Goal: Information Seeking & Learning: Learn about a topic

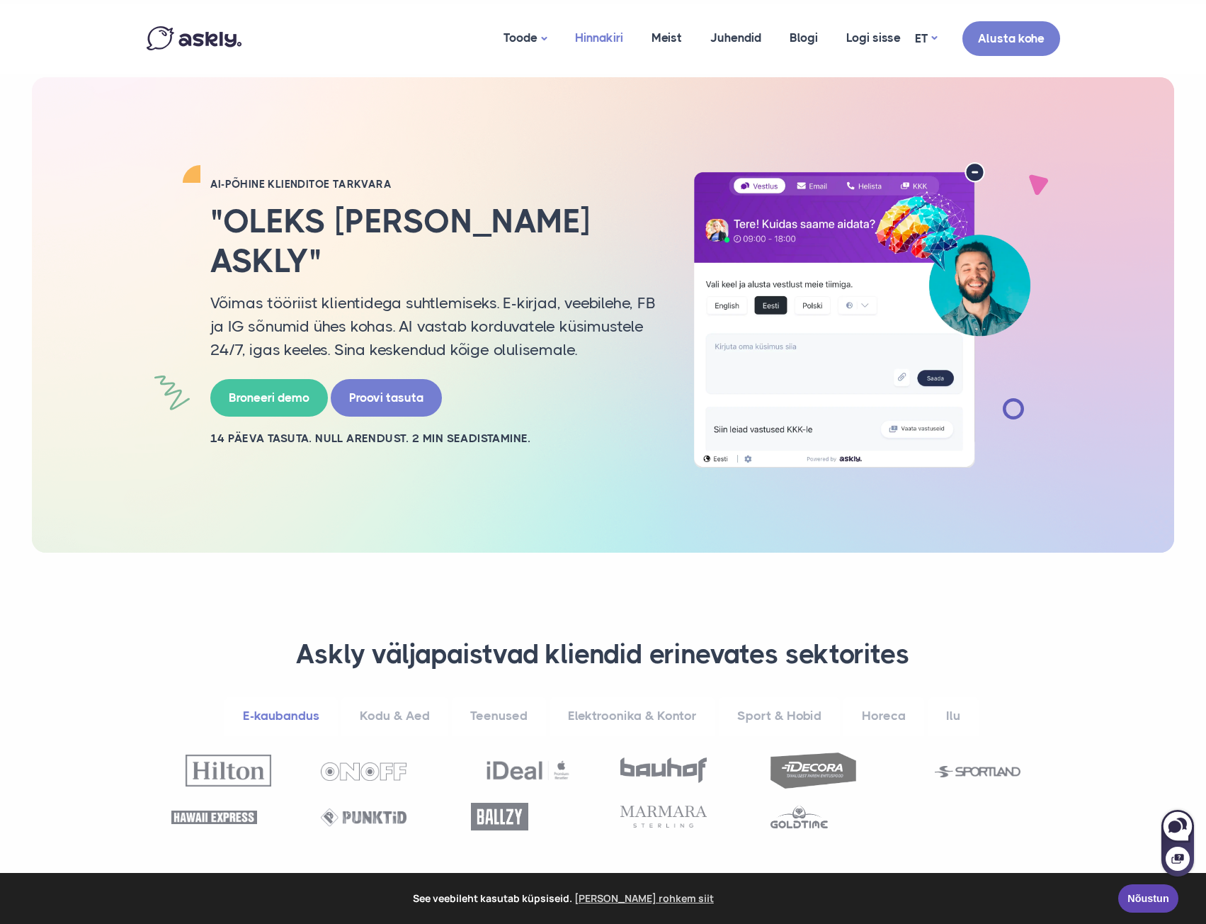
click at [582, 37] on link "Hinnakiri" at bounding box center [599, 38] width 77 height 69
